Goal: Task Accomplishment & Management: Use online tool/utility

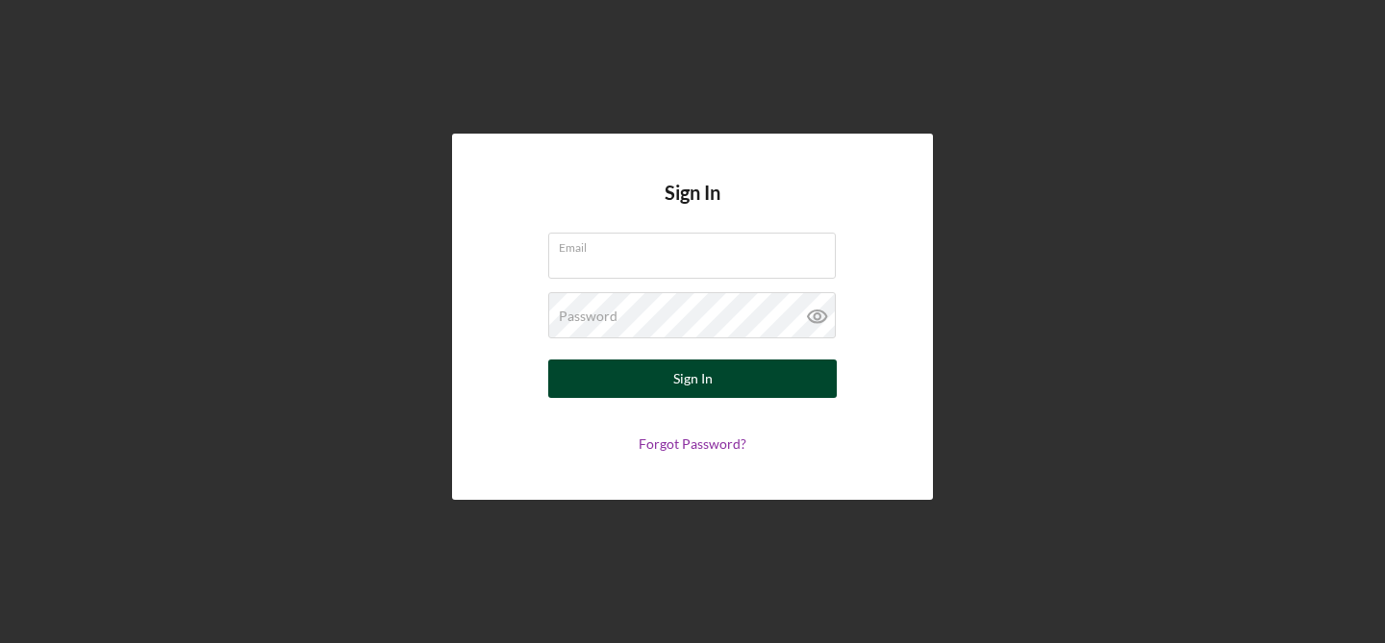
type input "[PERSON_NAME][EMAIL_ADDRESS][DOMAIN_NAME]"
click at [728, 374] on button "Sign In" at bounding box center [692, 379] width 288 height 38
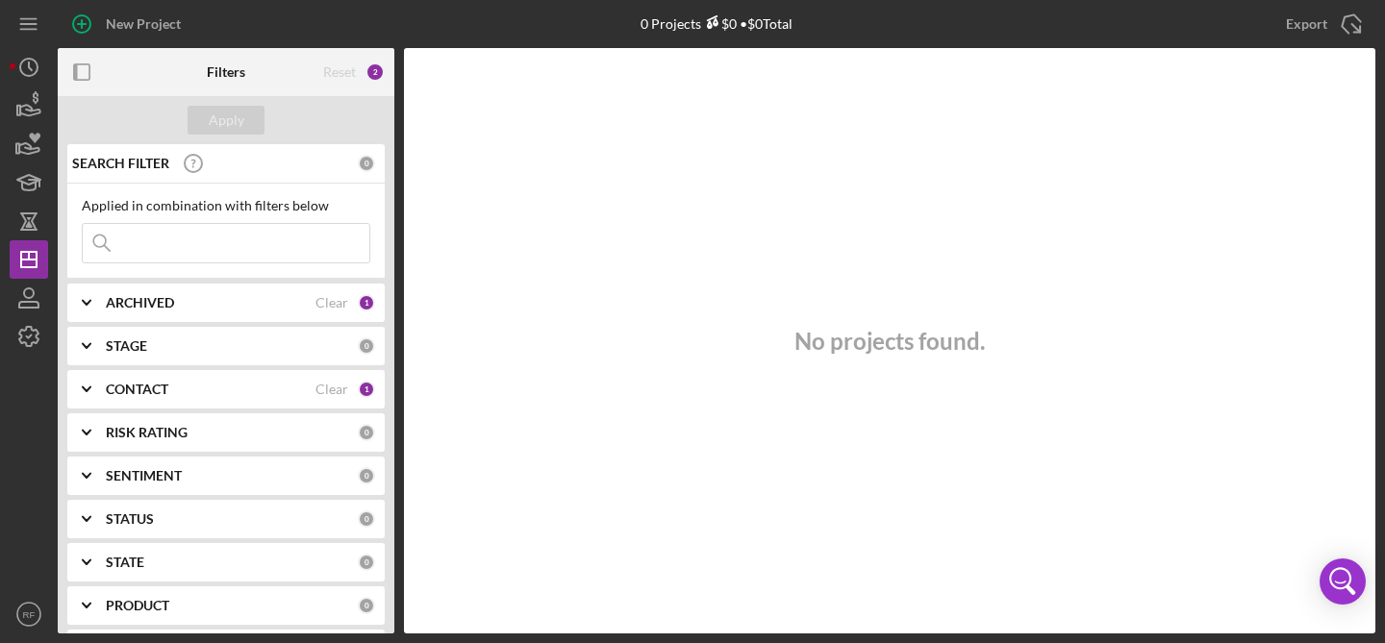
click at [179, 606] on div "PRODUCT" at bounding box center [232, 605] width 252 height 15
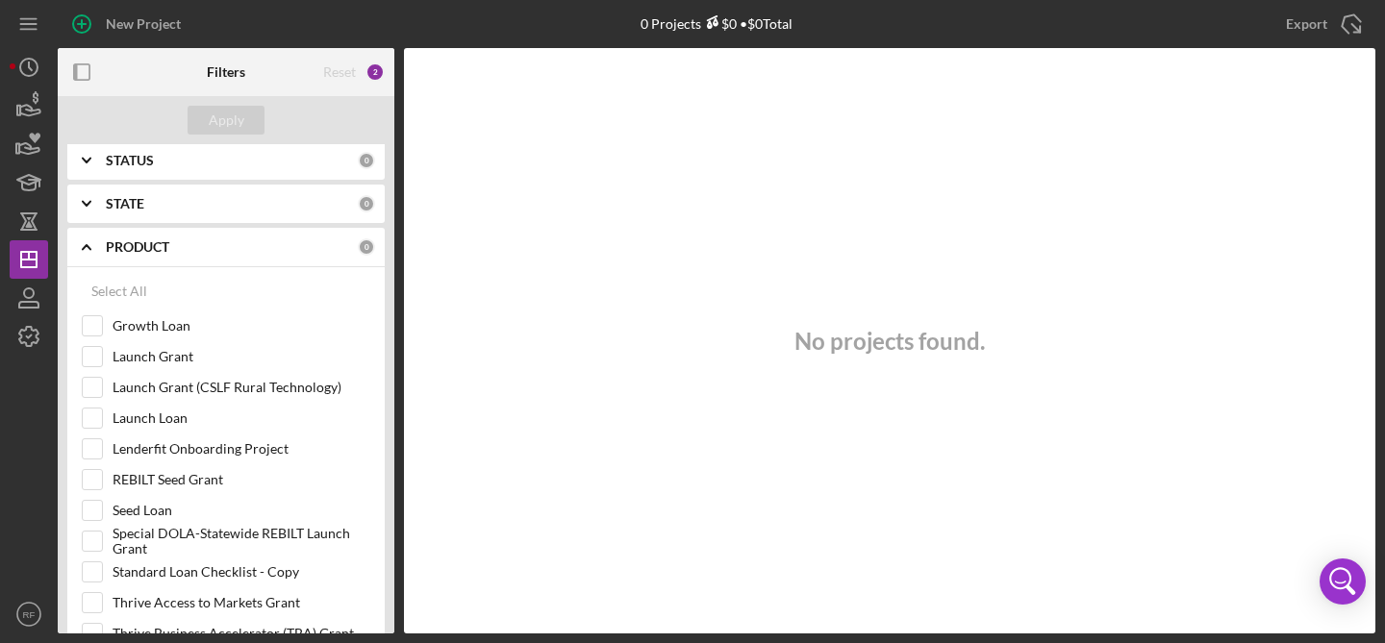
scroll to position [376, 0]
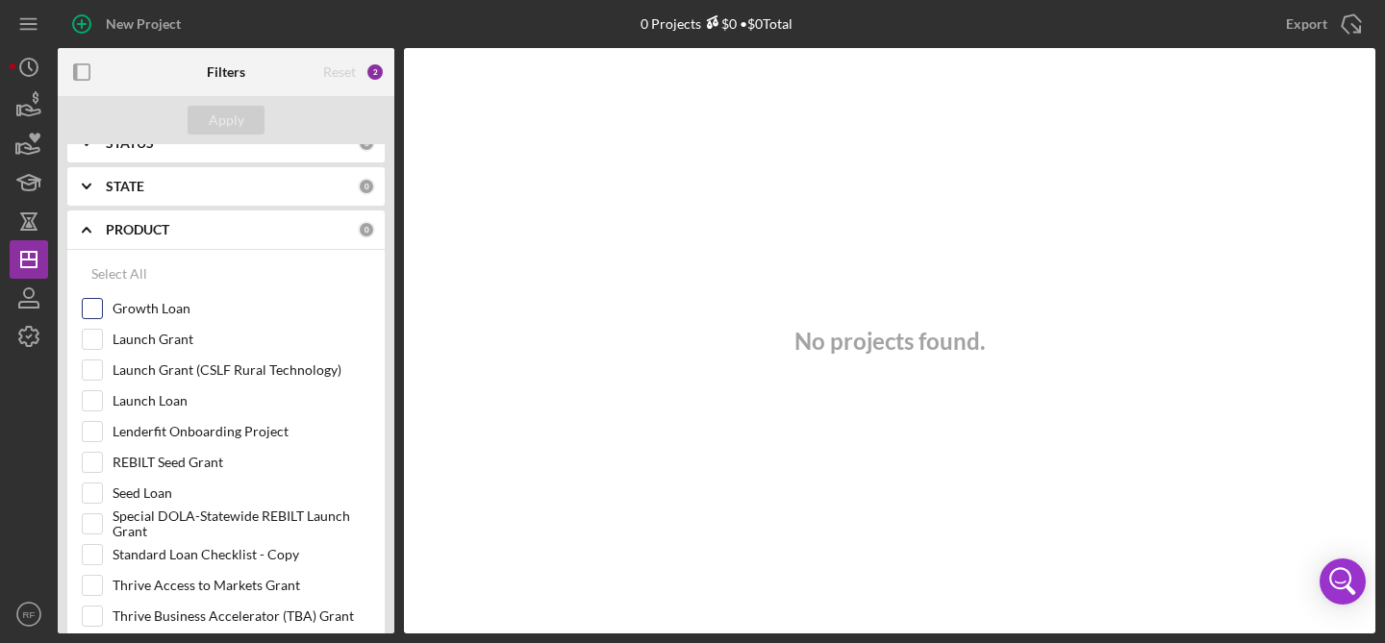
click at [90, 300] on input "Growth Loan" at bounding box center [92, 308] width 19 height 19
checkbox input "true"
click at [92, 396] on input "Launch Loan" at bounding box center [92, 400] width 19 height 19
checkbox input "true"
click at [88, 490] on input "Seed Loan" at bounding box center [92, 493] width 19 height 19
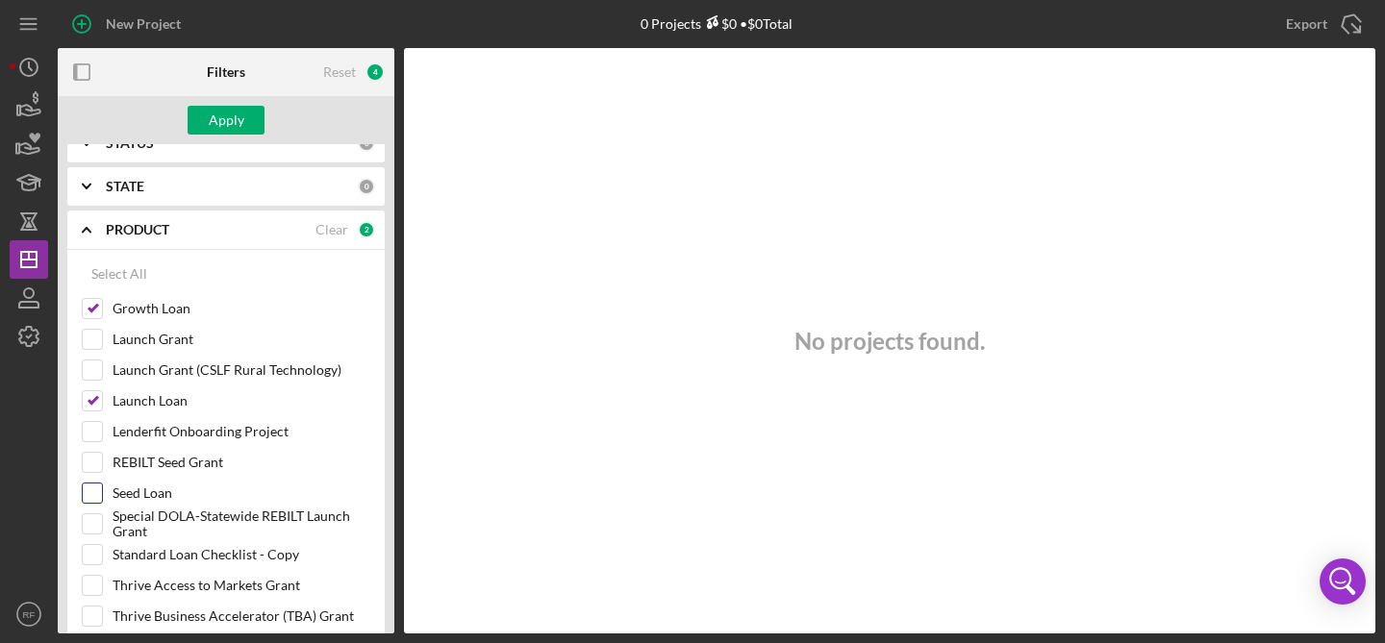
checkbox input "true"
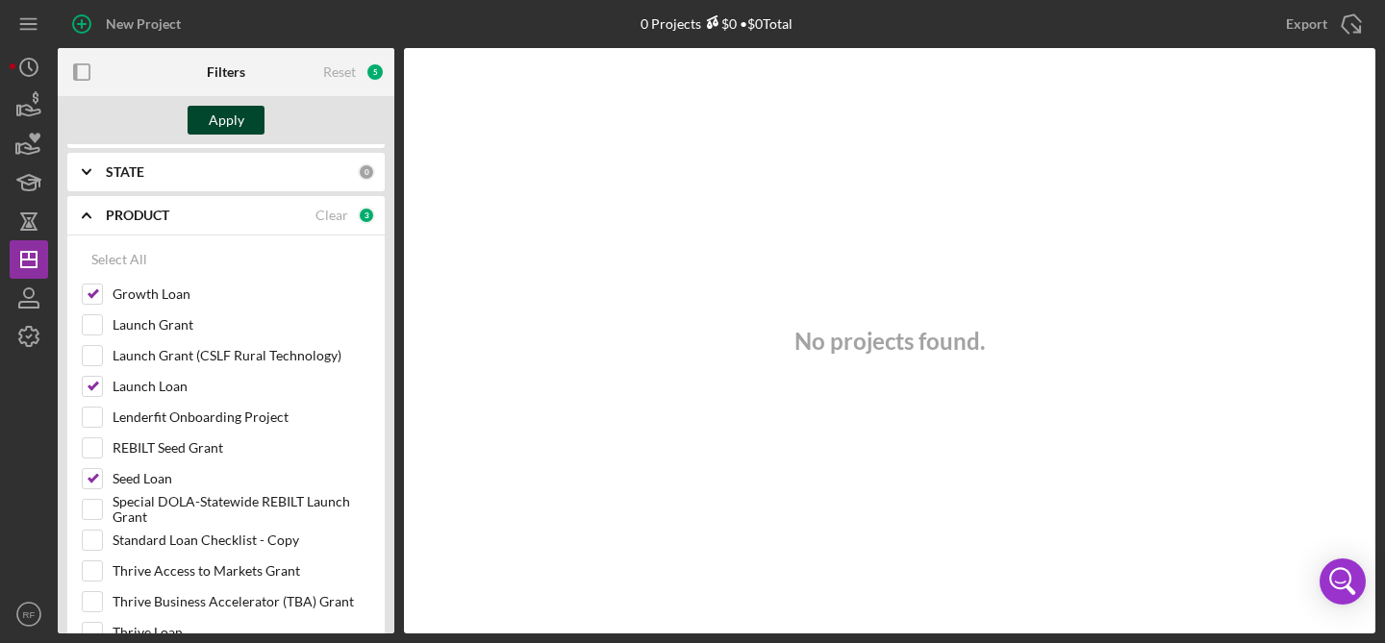
click at [231, 126] on div "Apply" at bounding box center [227, 120] width 36 height 29
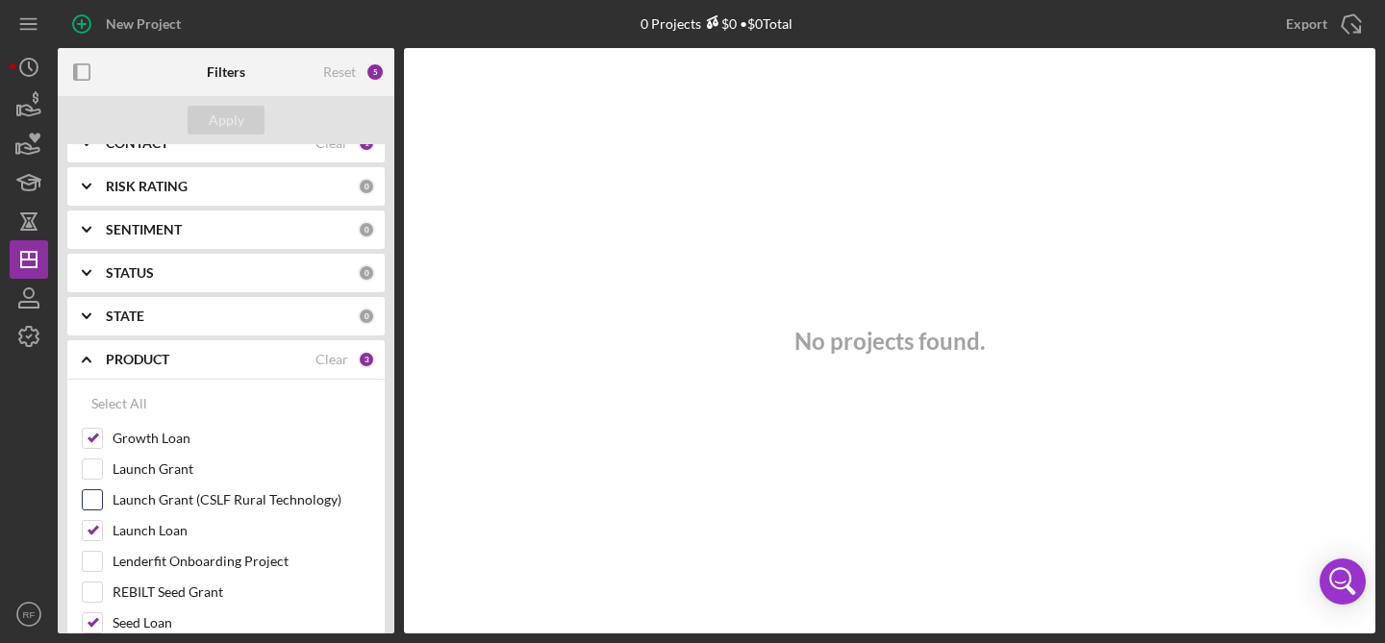
scroll to position [39, 0]
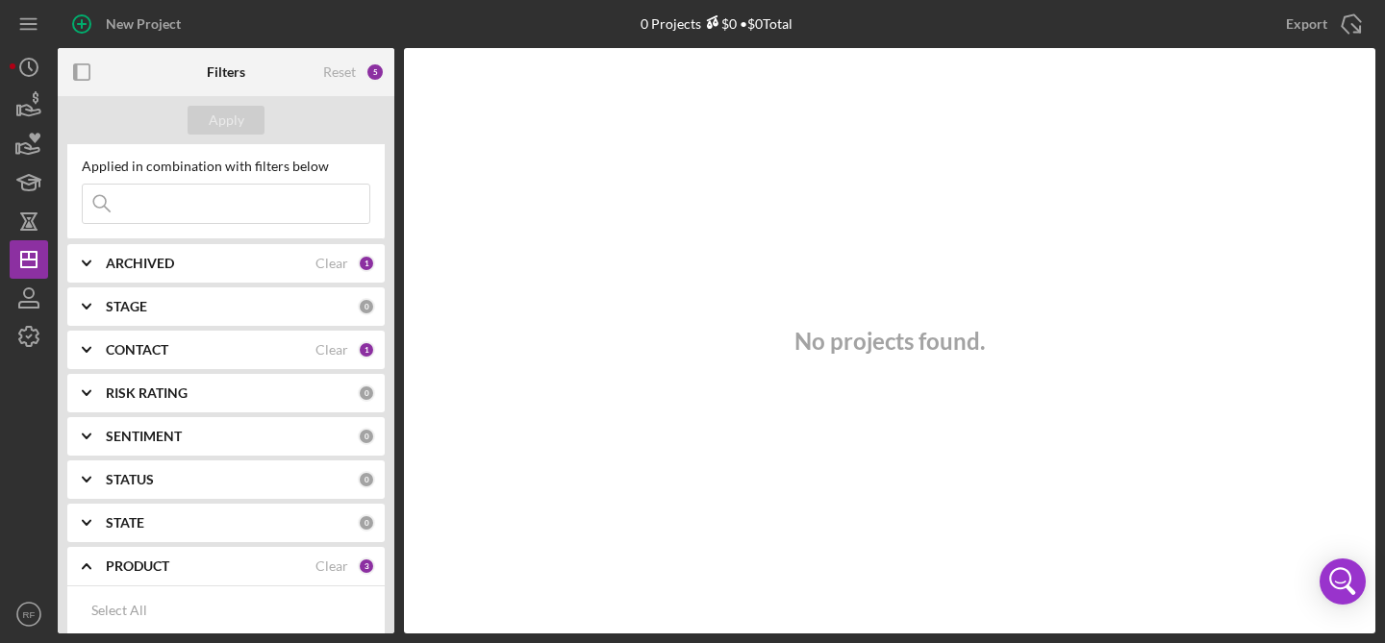
click at [185, 359] on div "CONTACT Clear 1" at bounding box center [240, 350] width 269 height 38
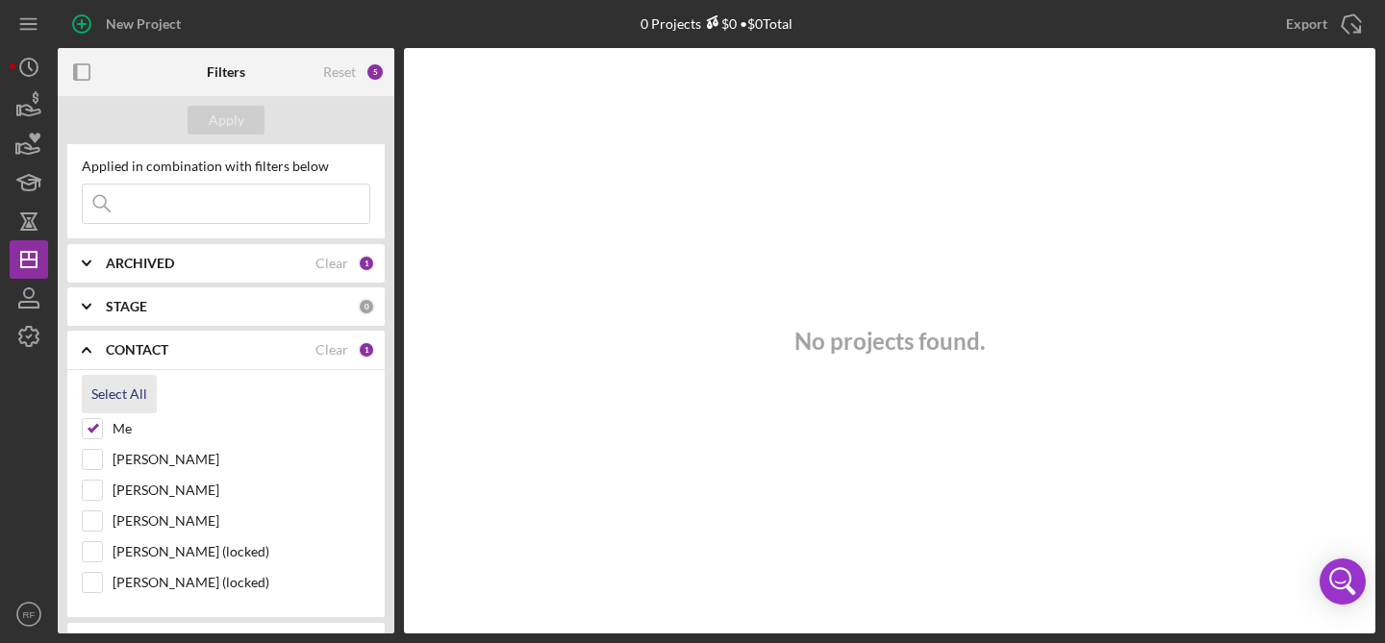
click at [130, 393] on div "Select All" at bounding box center [119, 394] width 56 height 38
checkbox input "true"
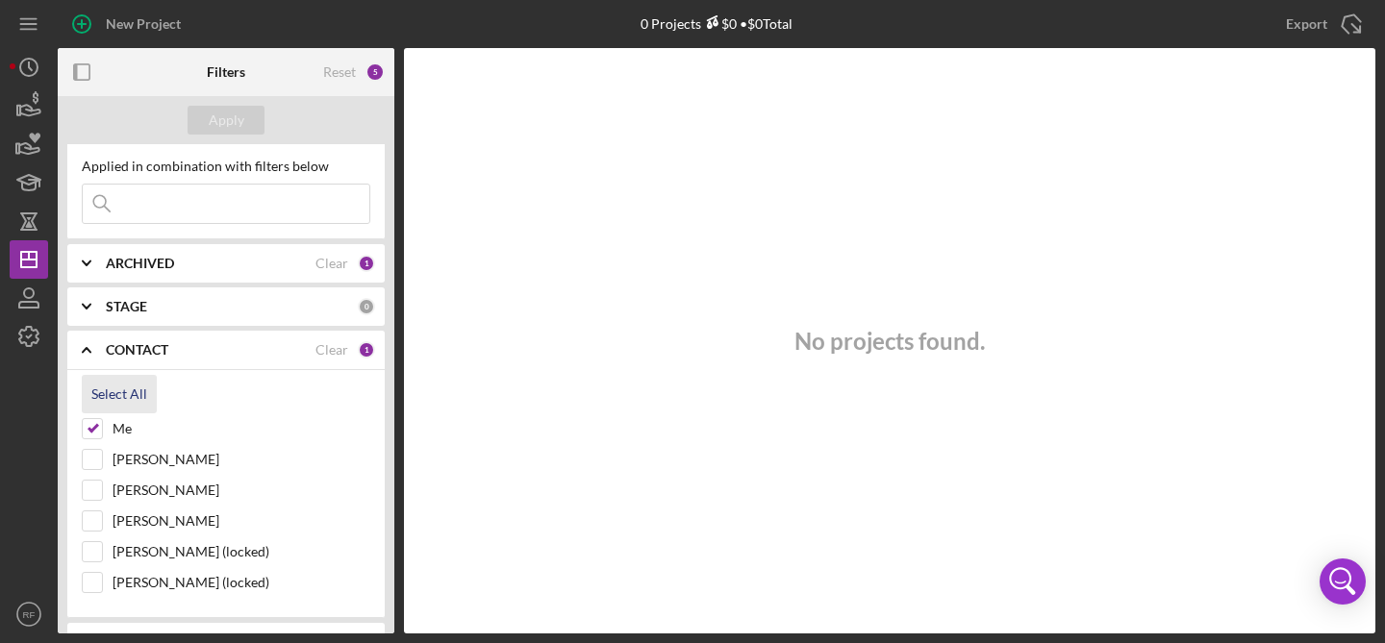
checkbox input "true"
click at [229, 120] on div "Apply" at bounding box center [227, 120] width 36 height 29
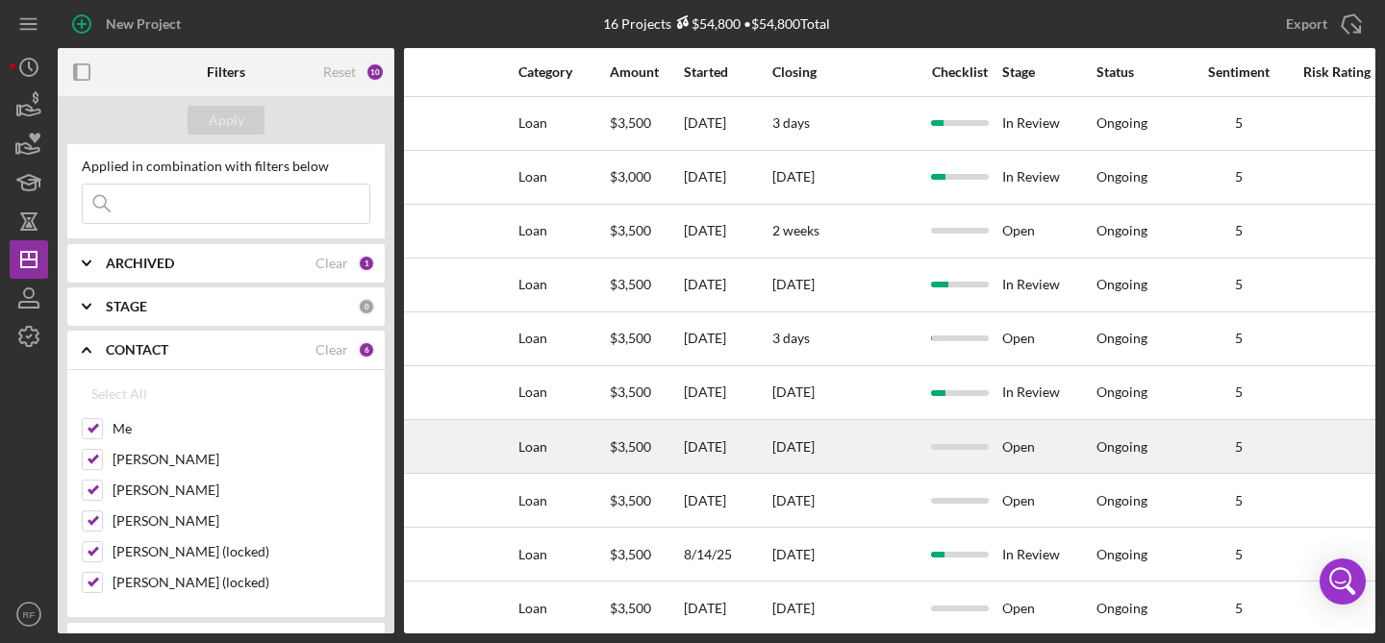
scroll to position [275, 808]
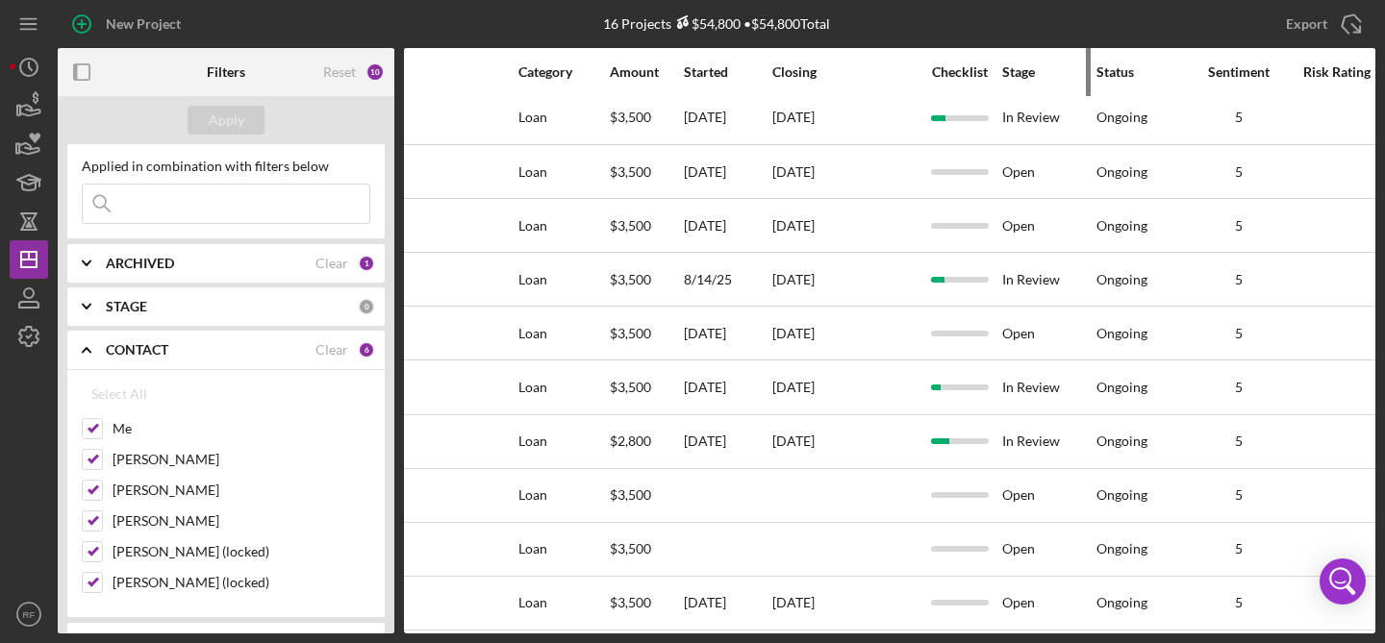
click at [1020, 79] on div "Stage" at bounding box center [1048, 71] width 92 height 15
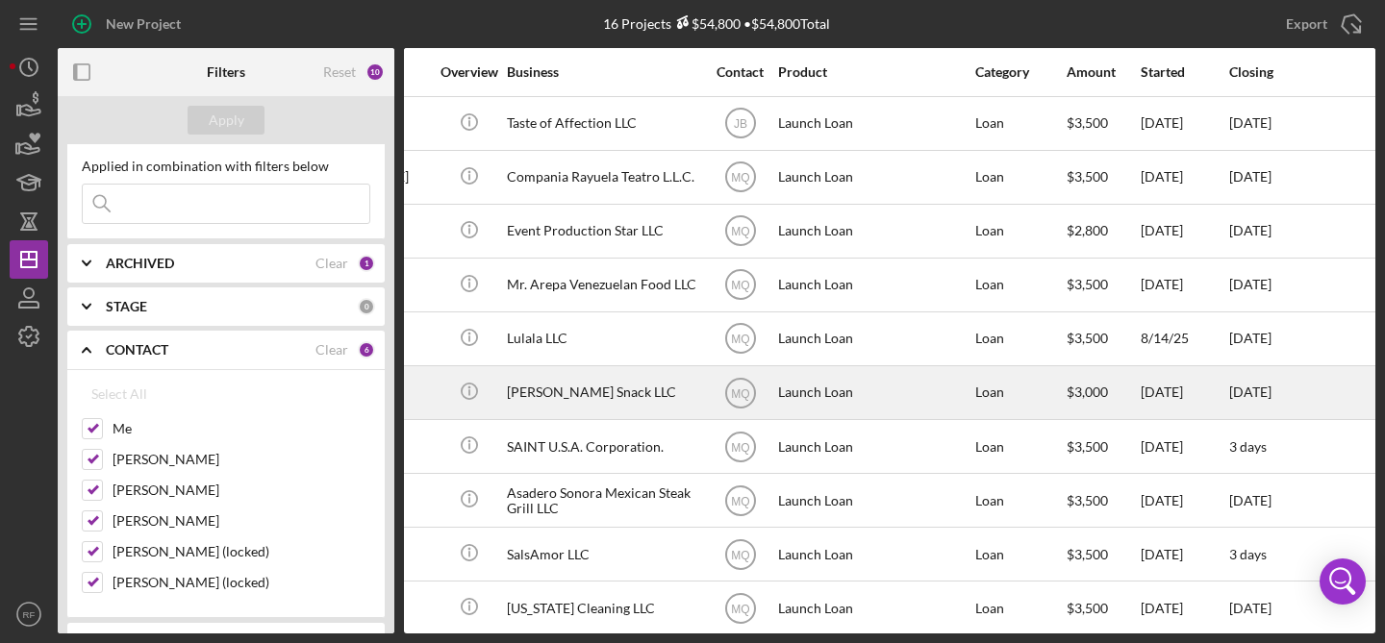
scroll to position [0, 650]
